Goal: Task Accomplishment & Management: Use online tool/utility

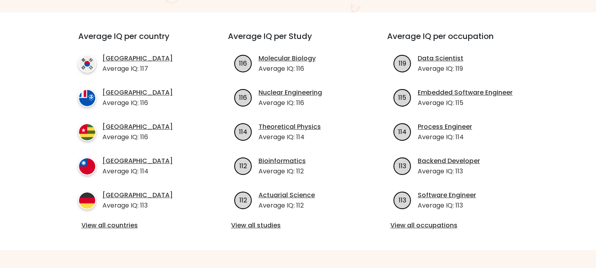
scroll to position [277, 0]
click at [130, 220] on link "View all countries" at bounding box center [138, 225] width 115 height 10
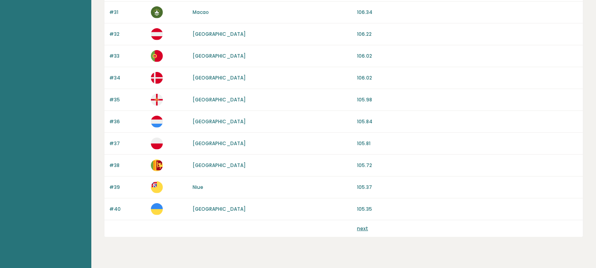
scroll to position [765, 0]
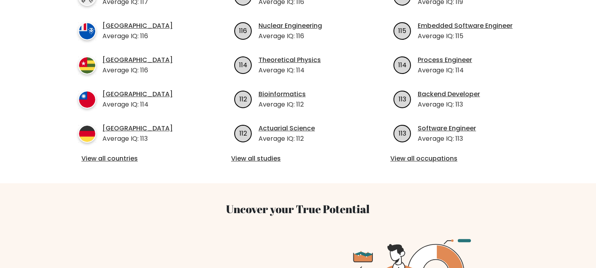
scroll to position [343, 0]
drag, startPoint x: 0, startPoint y: 0, endPoint x: 541, endPoint y: 31, distance: 542.4
click at [541, 31] on div "Average IQ per country South Korea Average IQ: 117 French Southern Territories …" at bounding box center [298, 64] width 514 height 237
drag, startPoint x: 541, startPoint y: 31, endPoint x: 434, endPoint y: 90, distance: 122.2
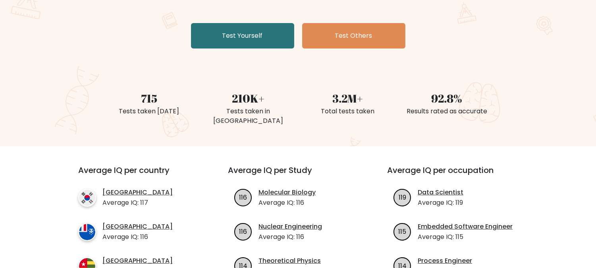
scroll to position [0, 0]
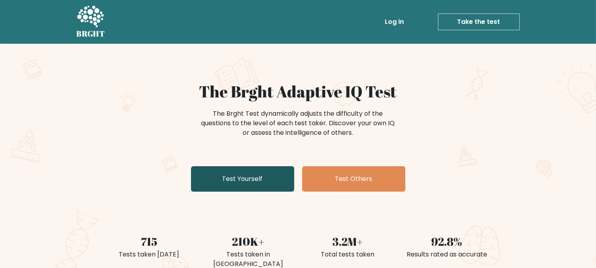
click at [252, 187] on link "Test Yourself" at bounding box center [242, 178] width 103 height 25
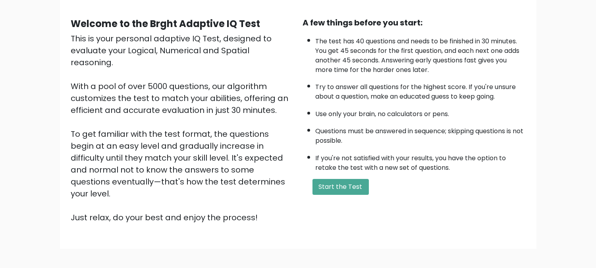
scroll to position [66, 0]
click at [338, 181] on button "Start the Test" at bounding box center [340, 186] width 56 height 16
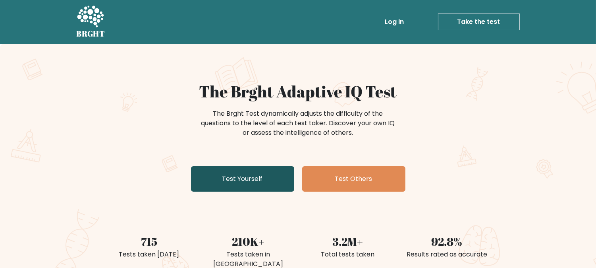
click at [228, 183] on link "Test Yourself" at bounding box center [242, 178] width 103 height 25
